Goal: Use online tool/utility: Utilize a website feature to perform a specific function

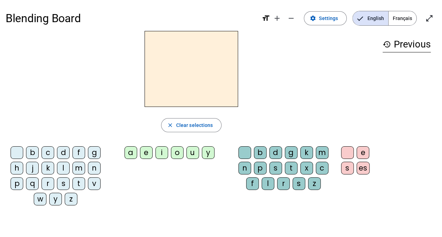
click at [78, 168] on div "m" at bounding box center [78, 168] width 13 height 13
click at [127, 153] on div "a" at bounding box center [131, 152] width 13 height 13
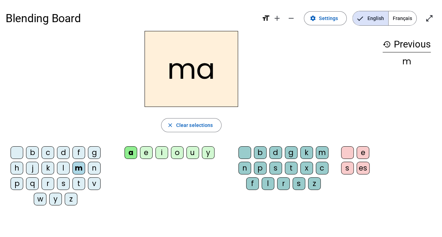
click at [95, 184] on div "v" at bounding box center [94, 183] width 13 height 13
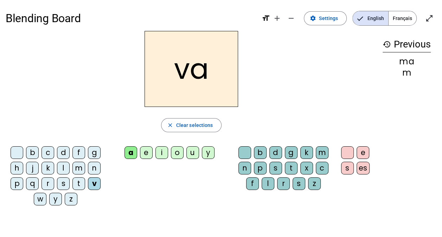
click at [80, 182] on div "t" at bounding box center [78, 183] width 13 height 13
click at [63, 171] on div "l" at bounding box center [63, 168] width 13 height 13
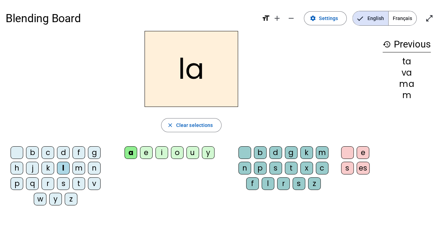
click at [148, 156] on div "e" at bounding box center [146, 152] width 13 height 13
click at [33, 166] on div "j" at bounding box center [32, 168] width 13 height 13
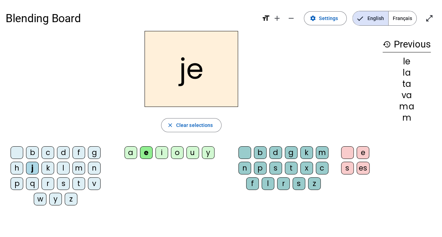
click at [93, 167] on div "n" at bounding box center [94, 168] width 13 height 13
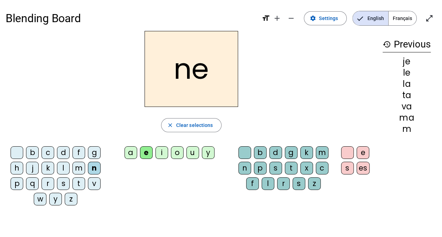
click at [66, 150] on div "d" at bounding box center [63, 152] width 13 height 13
click at [189, 151] on div "u" at bounding box center [192, 152] width 13 height 13
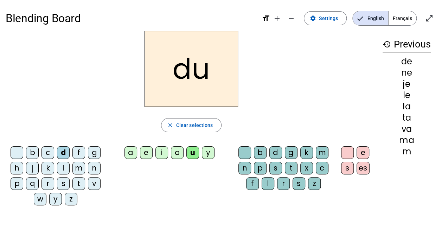
click at [77, 182] on div "t" at bounding box center [78, 183] width 13 height 13
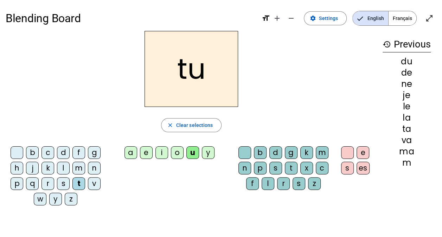
click at [33, 152] on div "b" at bounding box center [32, 152] width 13 height 13
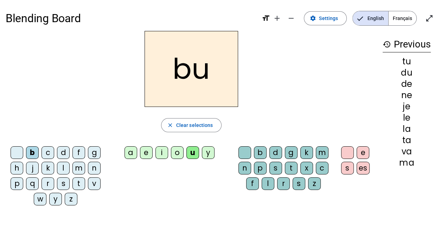
click at [296, 181] on div "s" at bounding box center [299, 183] width 13 height 13
